Goal: Navigation & Orientation: Find specific page/section

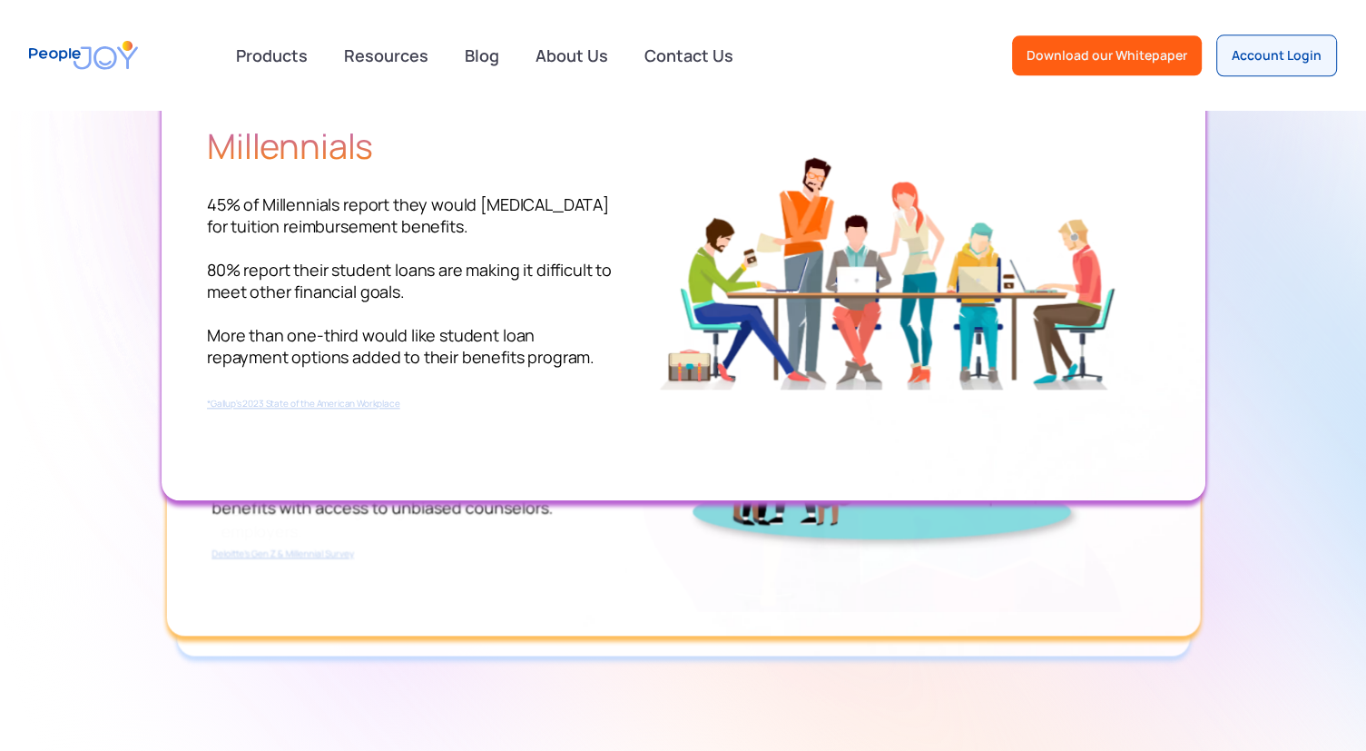
scroll to position [2081, 0]
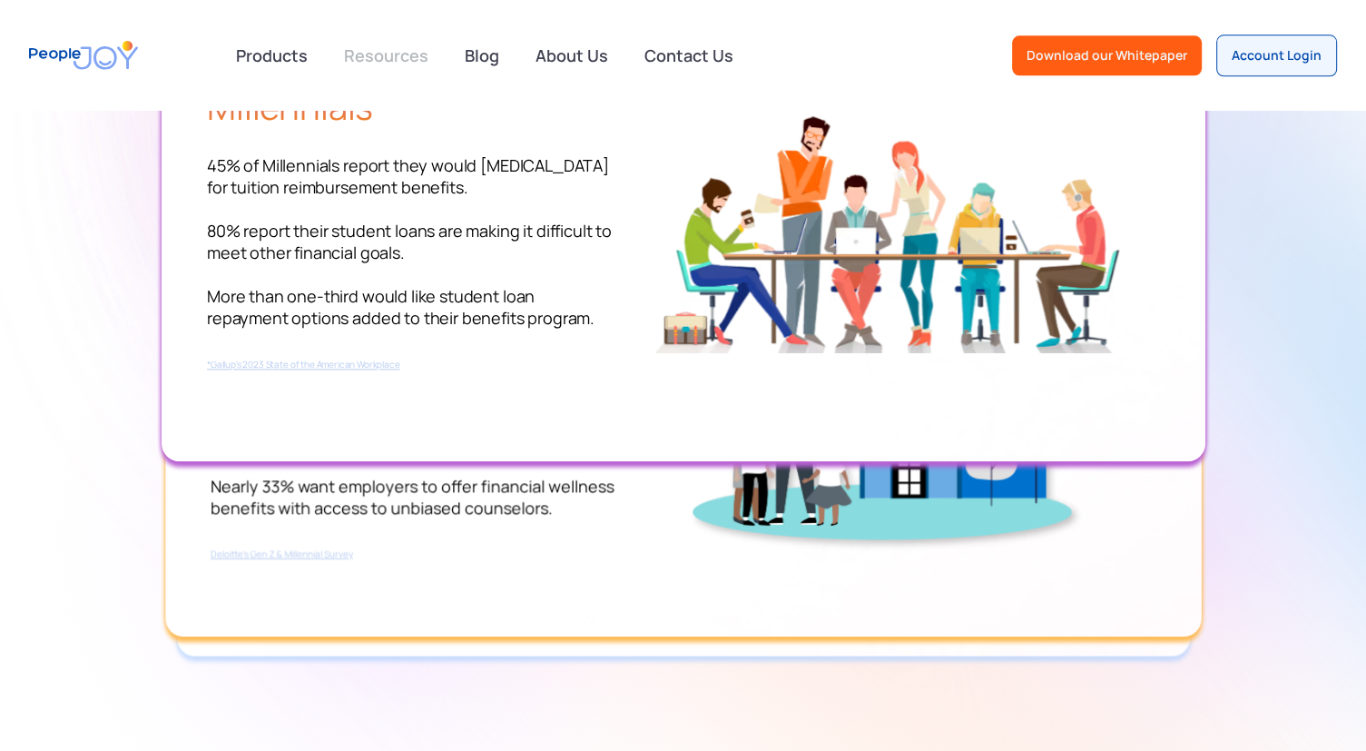
click at [378, 50] on link "Resources" at bounding box center [386, 55] width 106 height 40
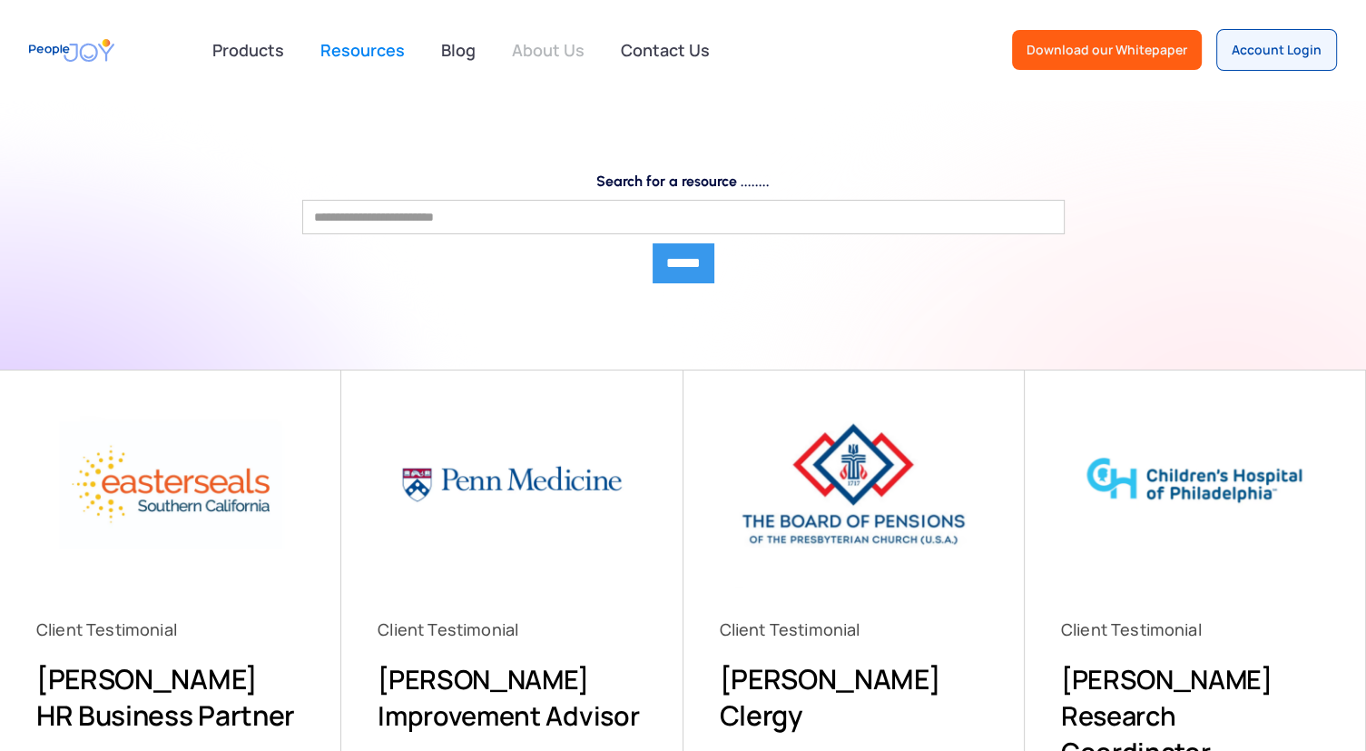
click at [536, 53] on link "About Us" at bounding box center [548, 50] width 94 height 40
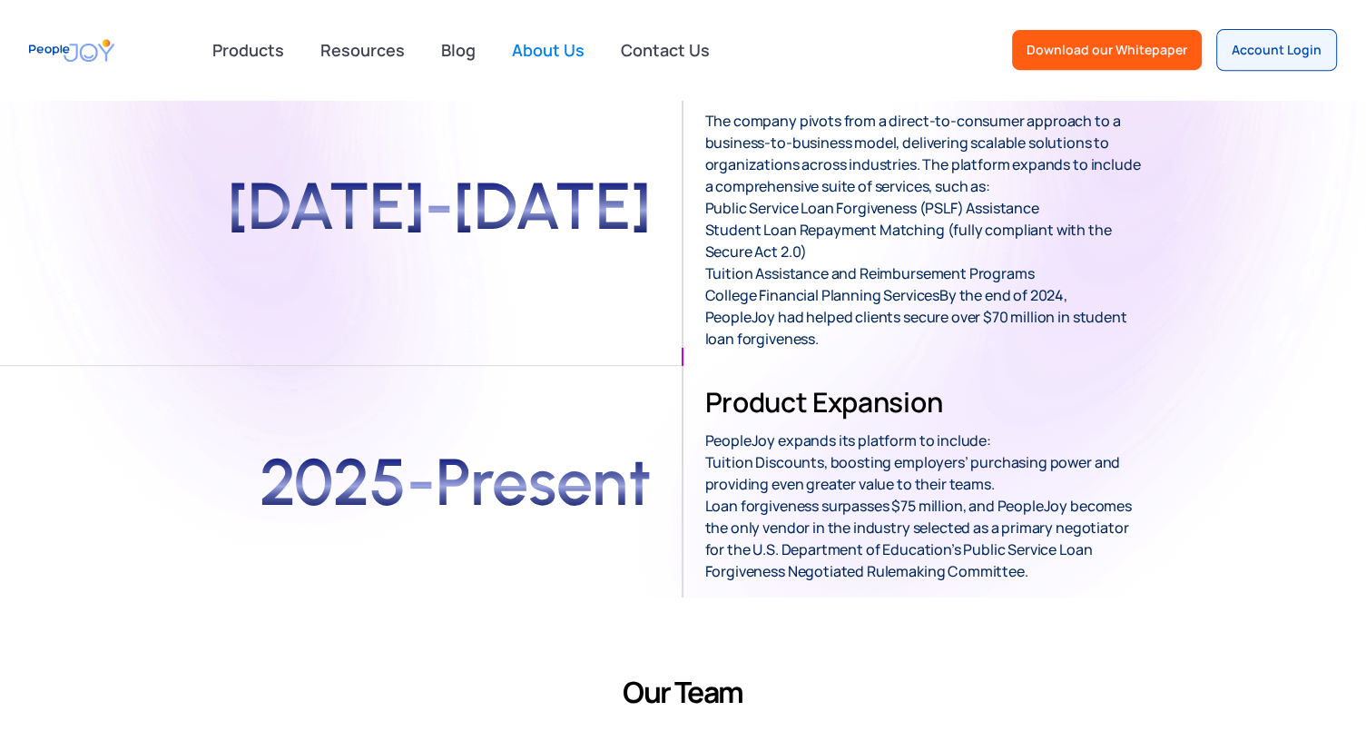
scroll to position [893, 0]
